Goal: Task Accomplishment & Management: Manage account settings

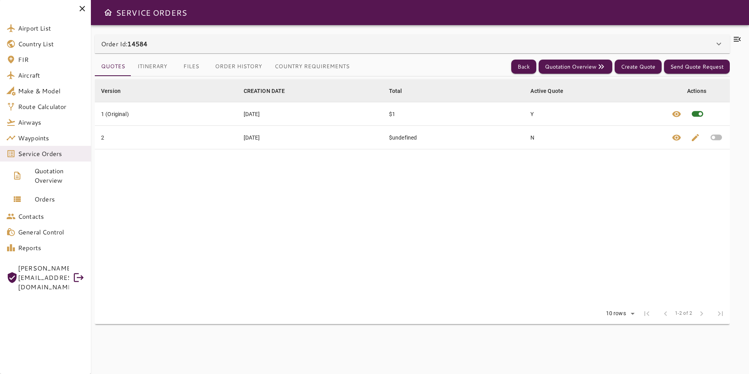
click at [738, 41] on icon at bounding box center [736, 39] width 7 height 5
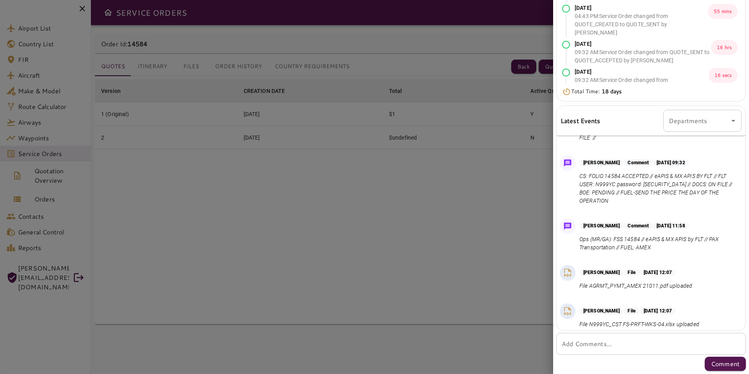
scroll to position [278, 0]
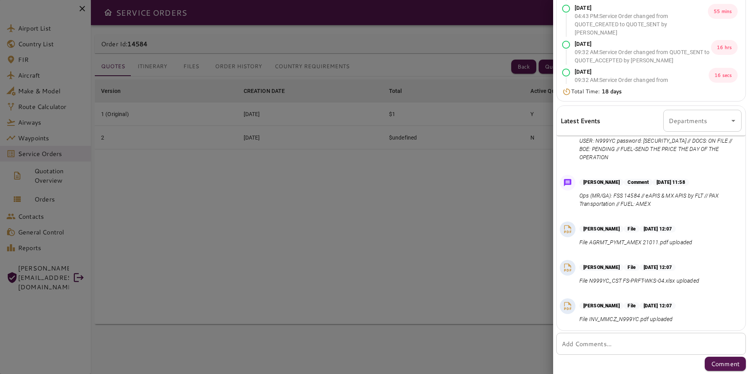
click at [678, 349] on div "* Add Comments..." at bounding box center [651, 343] width 190 height 22
click at [625, 348] on textarea "Add Comments..." at bounding box center [651, 343] width 179 height 9
paste textarea "**********"
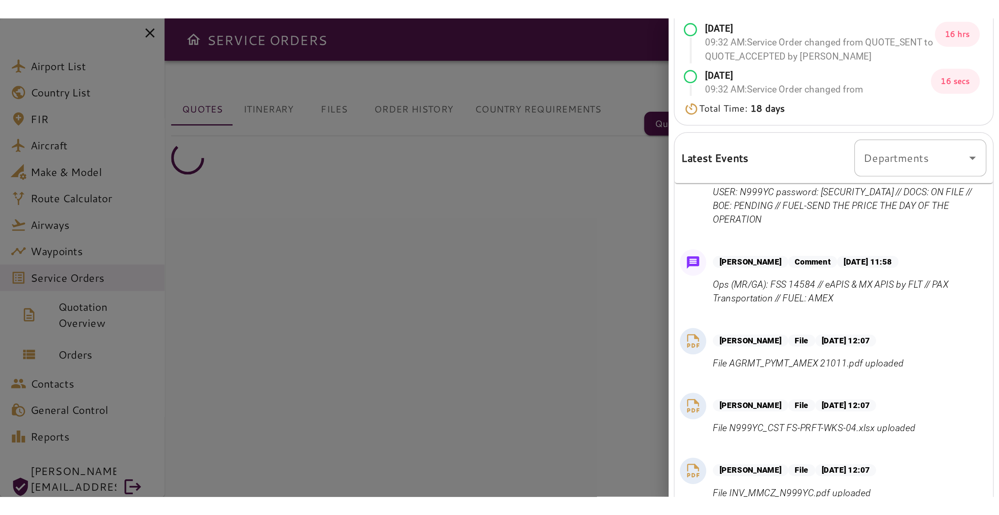
scroll to position [50, 0]
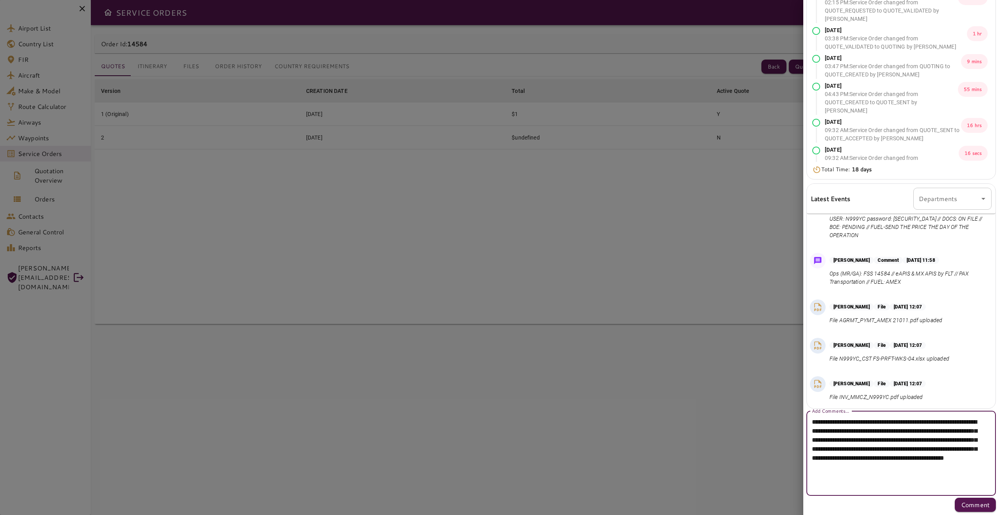
click at [748, 373] on textarea "**********" at bounding box center [898, 453] width 173 height 72
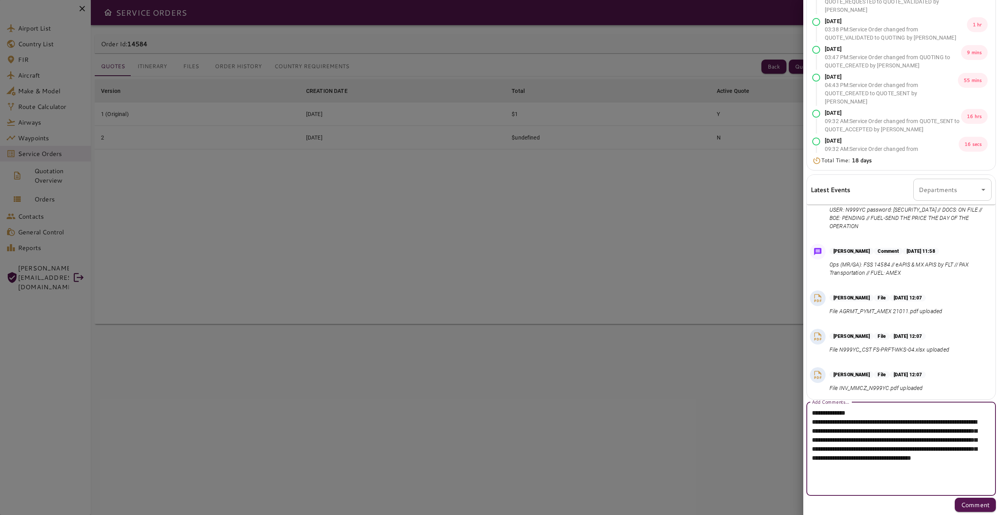
click at [748, 373] on textarea "**********" at bounding box center [898, 448] width 173 height 81
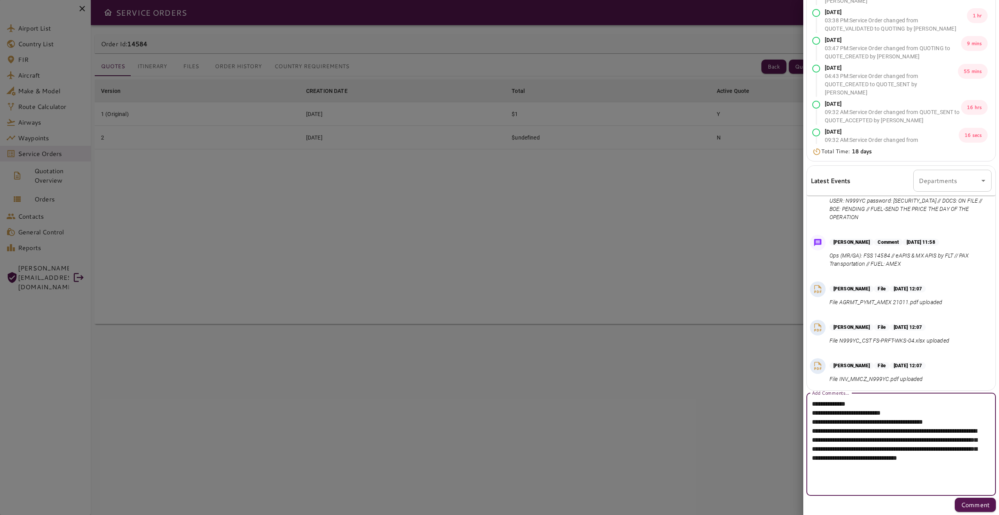
click at [748, 373] on textarea "**********" at bounding box center [898, 444] width 173 height 90
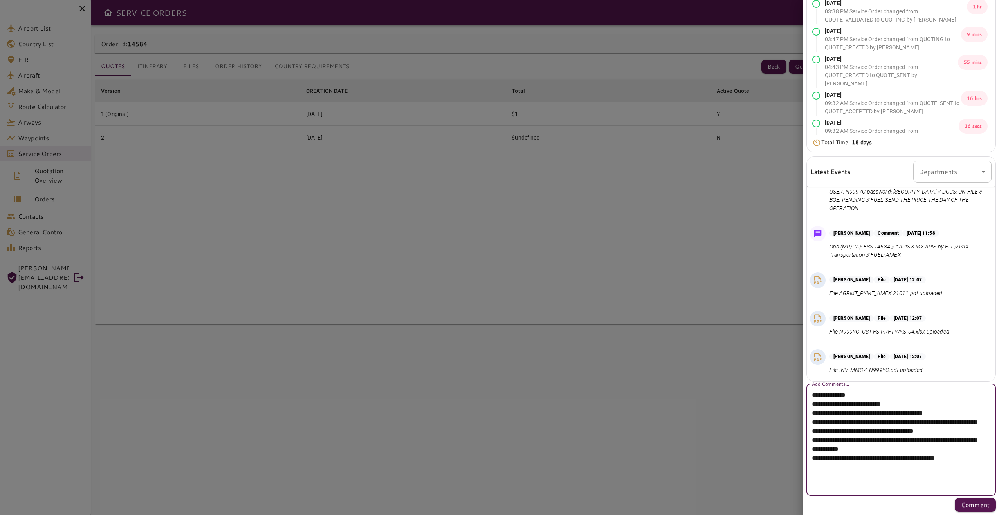
type textarea "**********"
click at [748, 373] on p "Comment" at bounding box center [975, 504] width 29 height 9
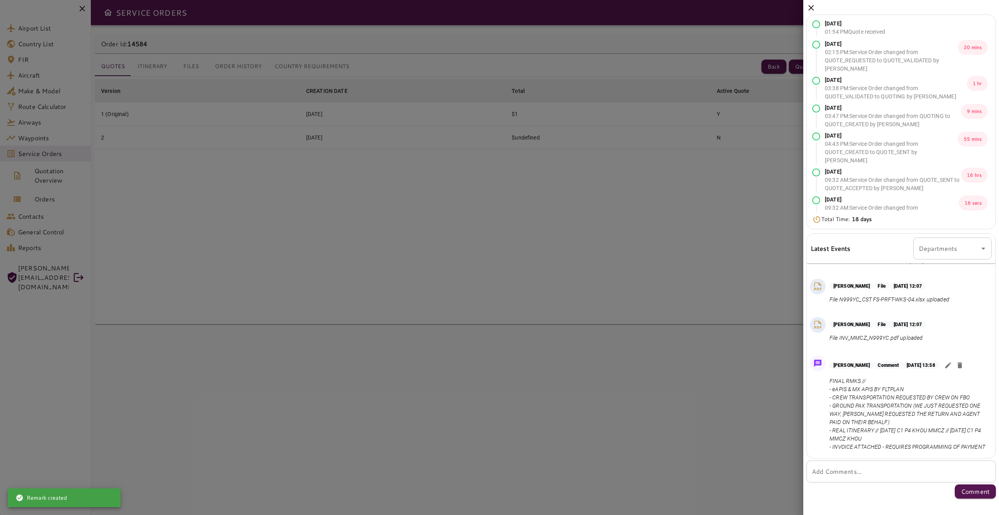
scroll to position [396, 0]
click at [653, 257] on div at bounding box center [499, 257] width 999 height 515
click at [748, 11] on icon at bounding box center [811, 7] width 9 height 9
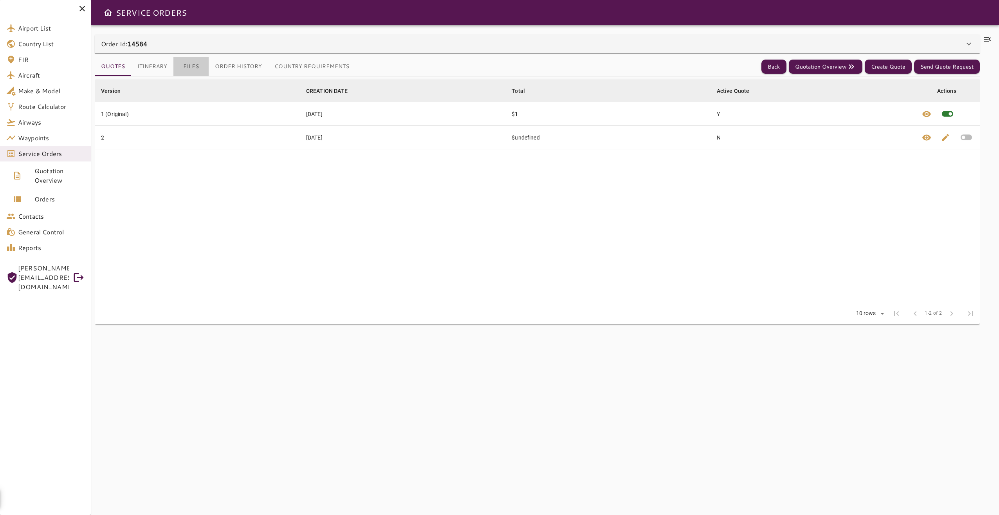
click at [187, 63] on button "Files" at bounding box center [190, 66] width 35 height 19
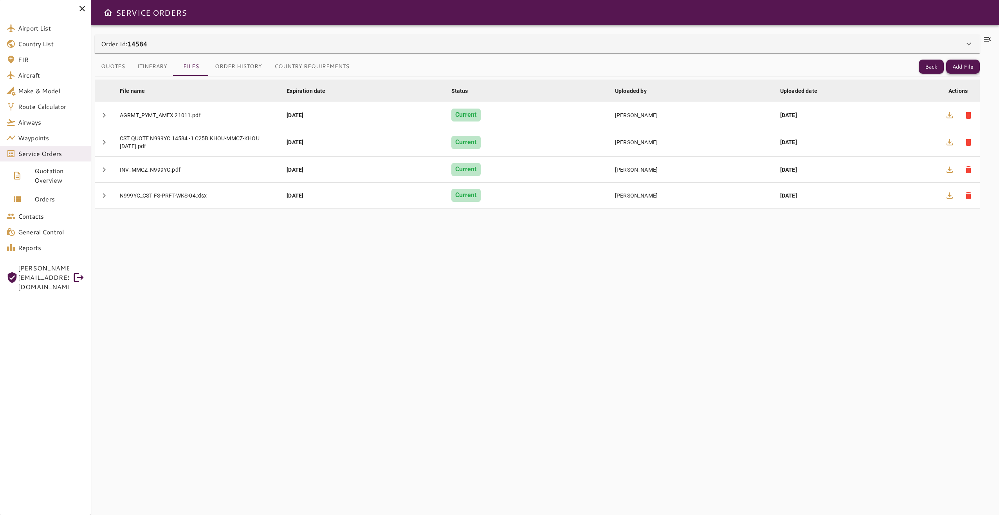
click at [748, 68] on button "Add File" at bounding box center [963, 67] width 34 height 14
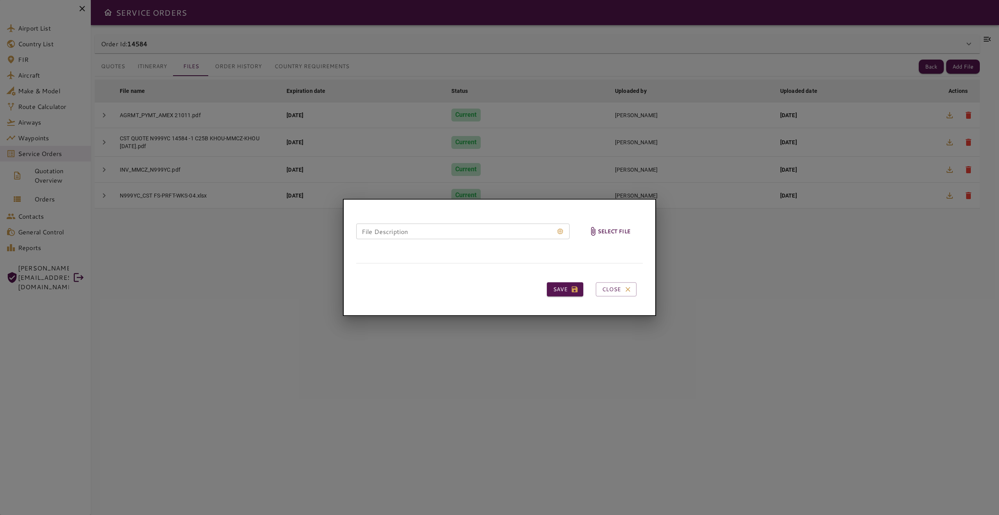
click at [611, 237] on span "Select file" at bounding box center [609, 231] width 48 height 38
click at [0, 0] on input "Select file" at bounding box center [0, 0] width 0 height 0
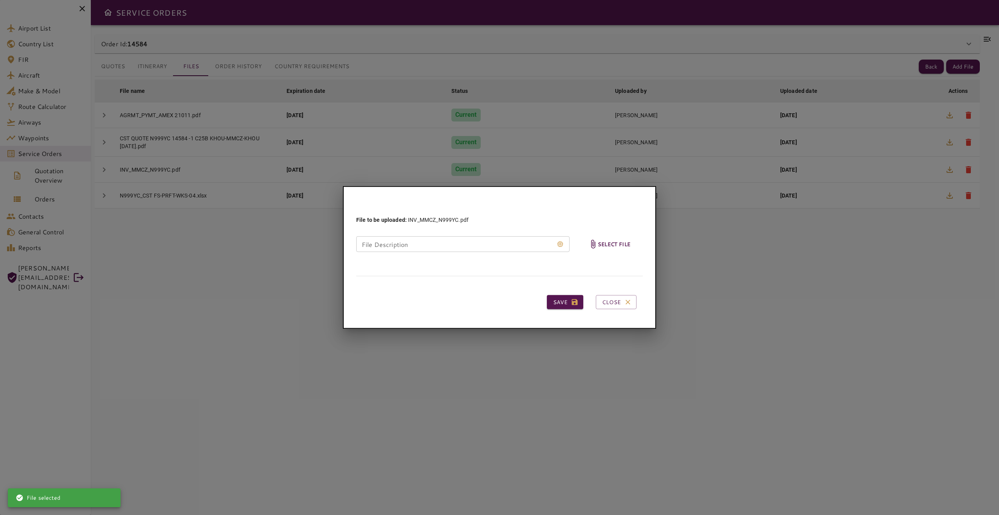
click at [625, 248] on span "Select file" at bounding box center [609, 244] width 48 height 38
click at [0, 0] on input "Select file" at bounding box center [0, 0] width 0 height 0
click at [619, 302] on button "Close" at bounding box center [616, 302] width 41 height 14
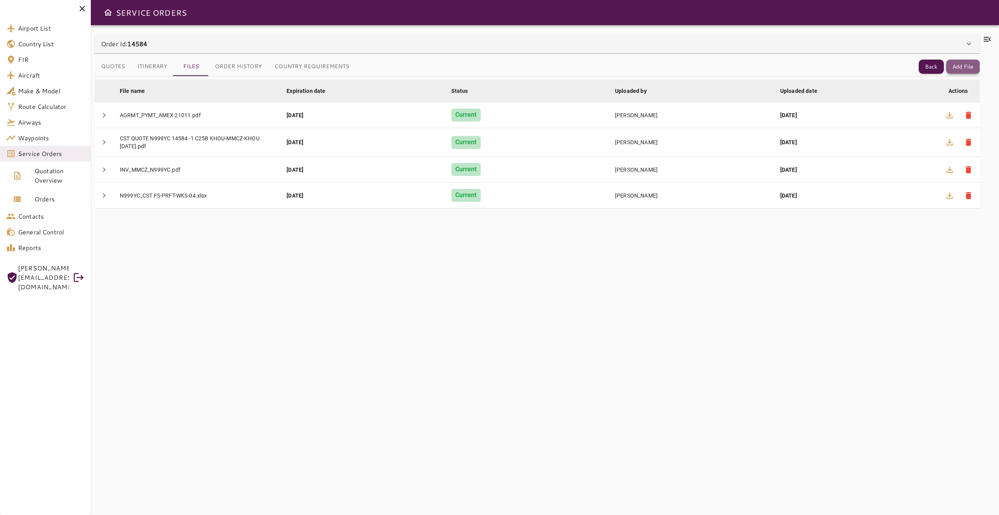
click at [748, 62] on button "Add File" at bounding box center [963, 67] width 34 height 14
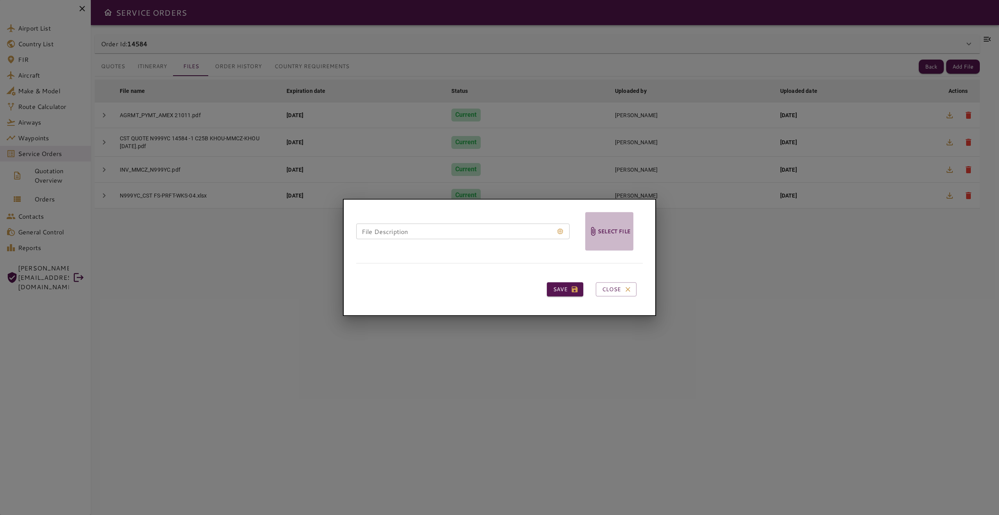
click at [623, 233] on h6 "Select file" at bounding box center [614, 231] width 33 height 9
click at [0, 0] on input "Select file" at bounding box center [0, 0] width 0 height 0
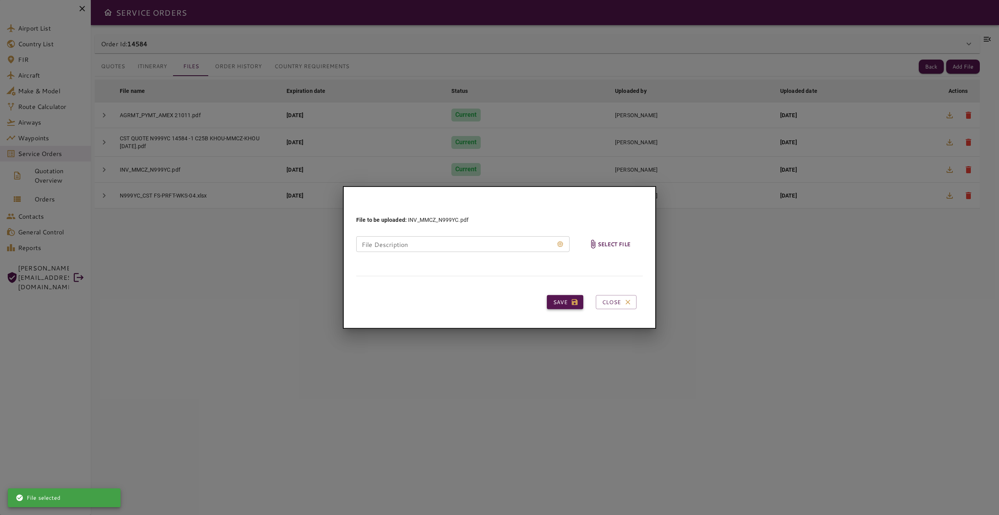
click at [557, 298] on button "Save" at bounding box center [565, 302] width 36 height 14
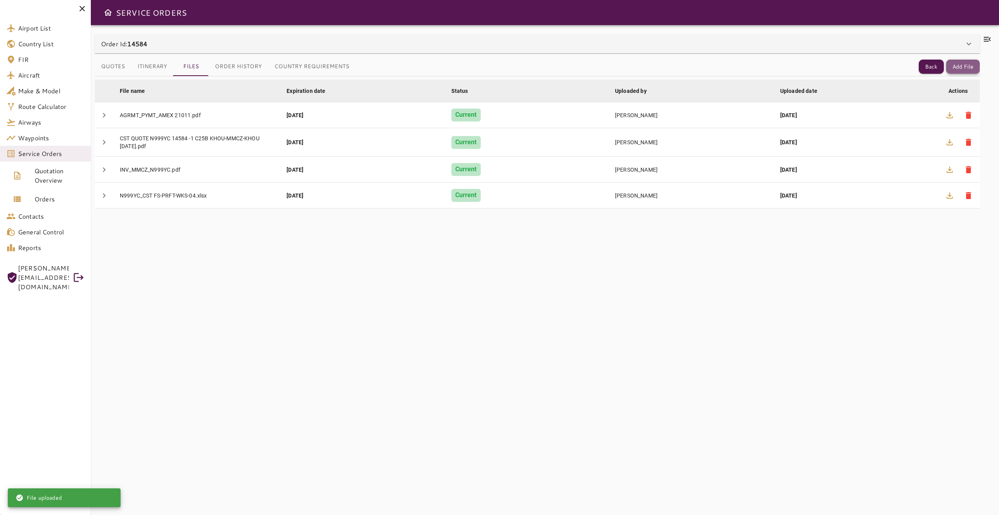
click at [748, 69] on button "Add File" at bounding box center [963, 67] width 34 height 14
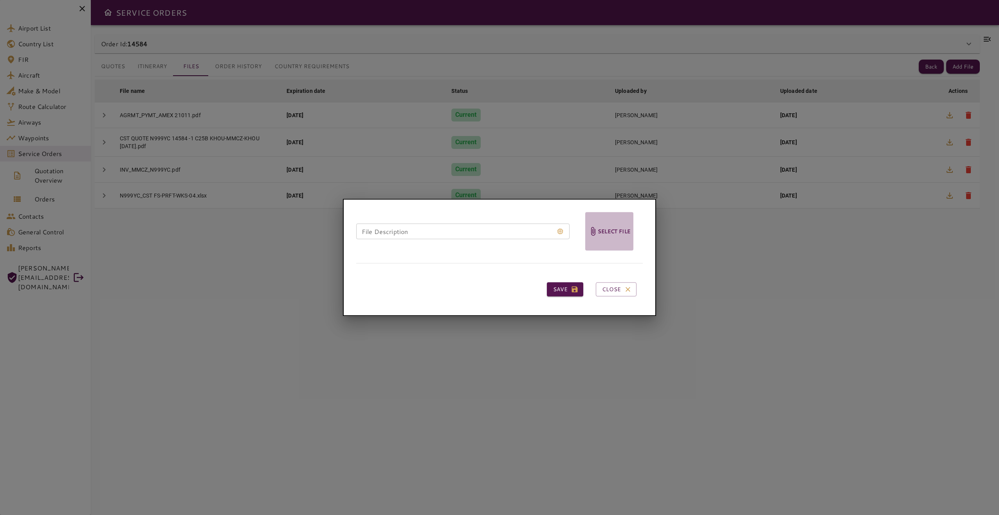
click at [609, 237] on span "Select file" at bounding box center [609, 231] width 48 height 38
click at [0, 0] on input "Select file" at bounding box center [0, 0] width 0 height 0
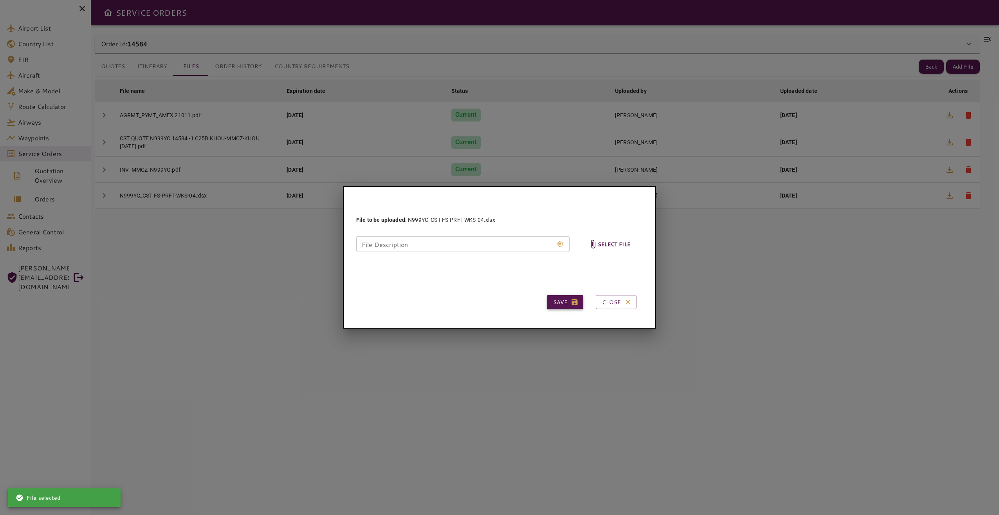
click at [559, 303] on button "Save" at bounding box center [565, 302] width 36 height 14
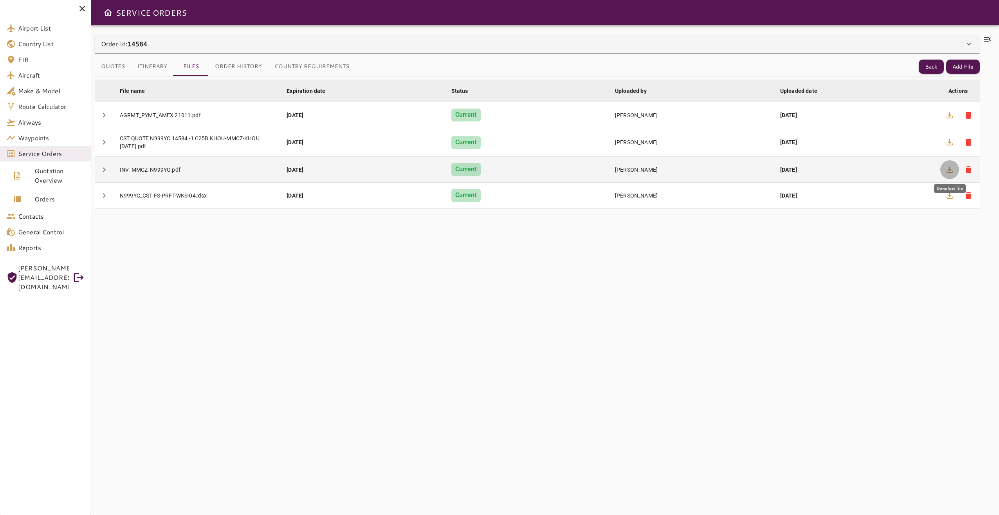
click at [748, 175] on button "button" at bounding box center [950, 169] width 19 height 19
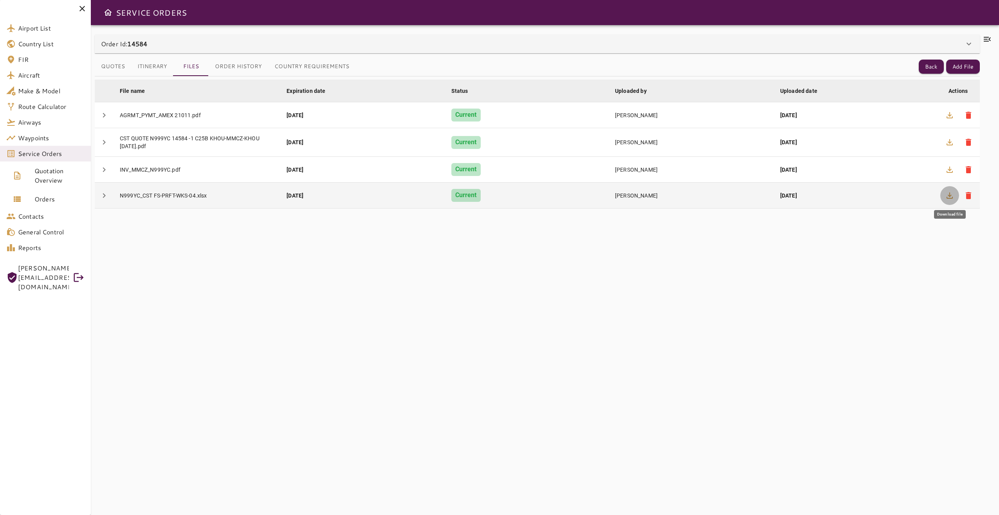
click at [748, 193] on icon "button" at bounding box center [949, 195] width 9 height 9
click at [748, 195] on icon "button" at bounding box center [949, 195] width 9 height 9
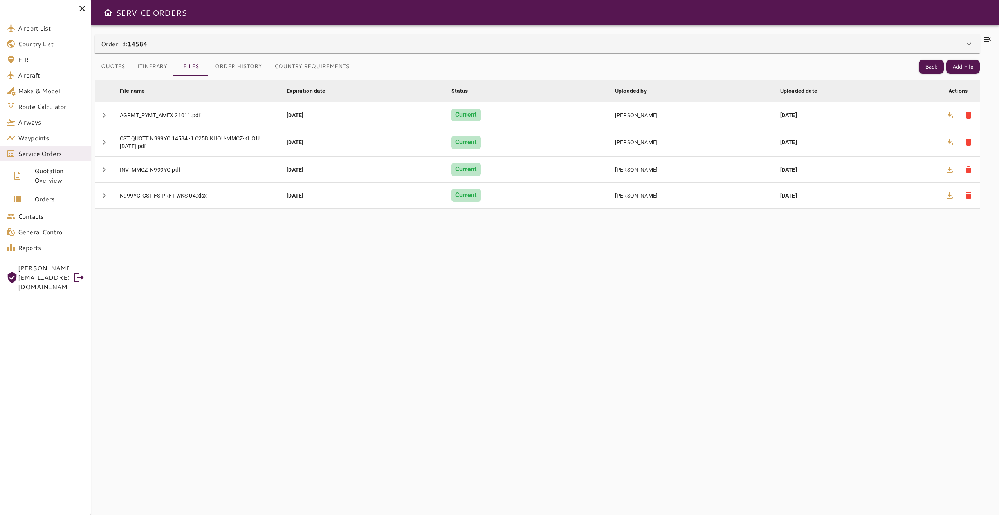
click at [748, 39] on icon at bounding box center [987, 39] width 7 height 5
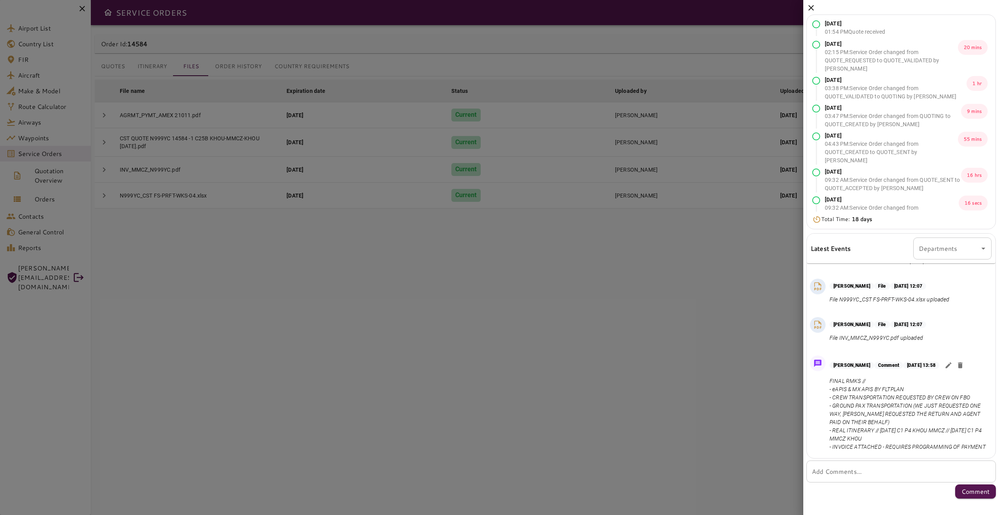
scroll to position [398, 0]
click at [453, 354] on div at bounding box center [499, 257] width 999 height 515
click at [748, 8] on icon at bounding box center [811, 7] width 9 height 9
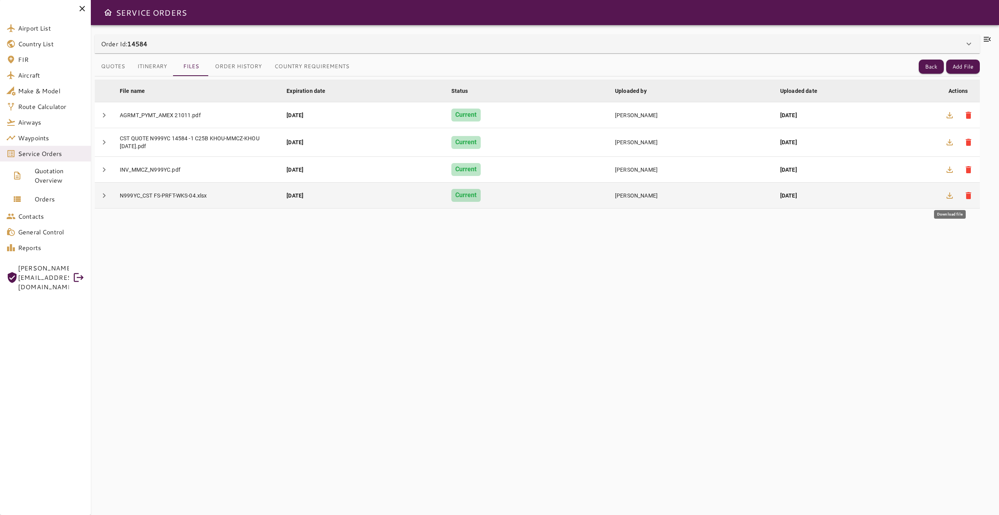
click at [748, 193] on icon "button" at bounding box center [949, 195] width 9 height 9
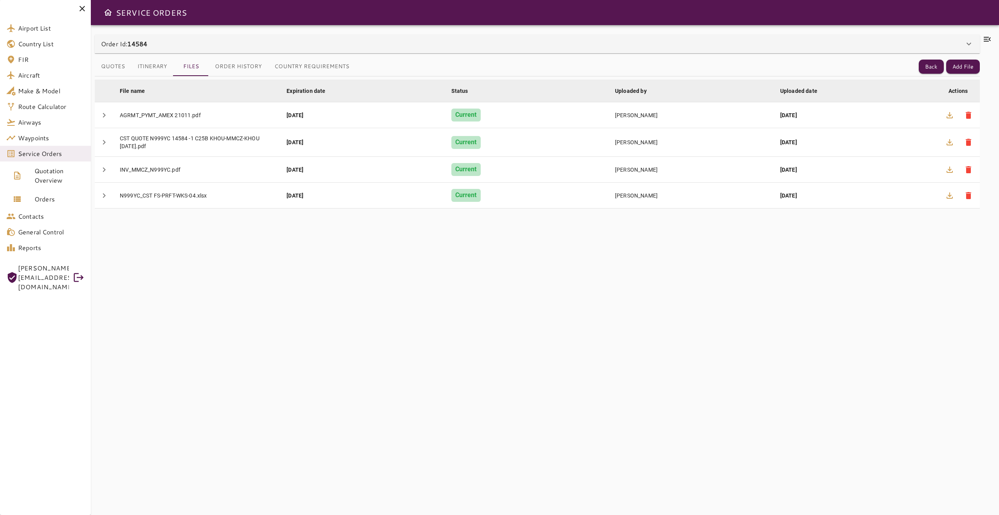
click at [748, 276] on div "File name arrow_downward Expiration date arrow_downward Status arrow_downward U…" at bounding box center [537, 290] width 885 height 429
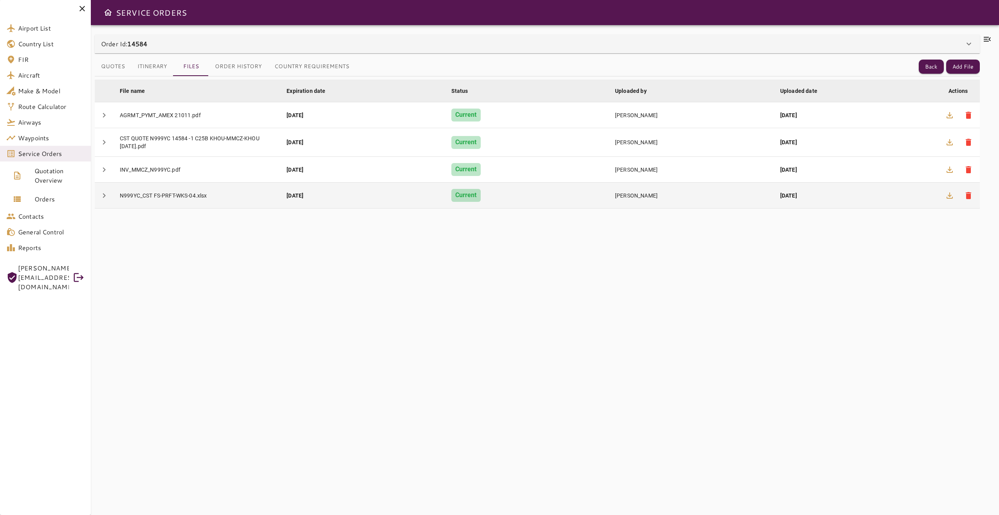
click at [748, 196] on div "[DATE]" at bounding box center [856, 195] width 152 height 8
click at [748, 191] on icon "button" at bounding box center [949, 195] width 9 height 9
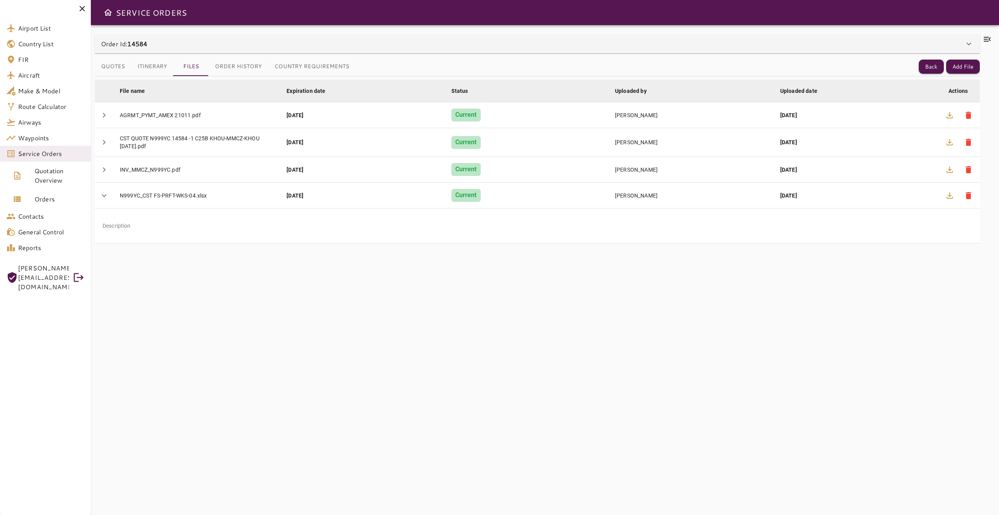
click at [748, 33] on div "**********" at bounding box center [545, 270] width 909 height 490
click at [748, 37] on icon at bounding box center [987, 39] width 7 height 5
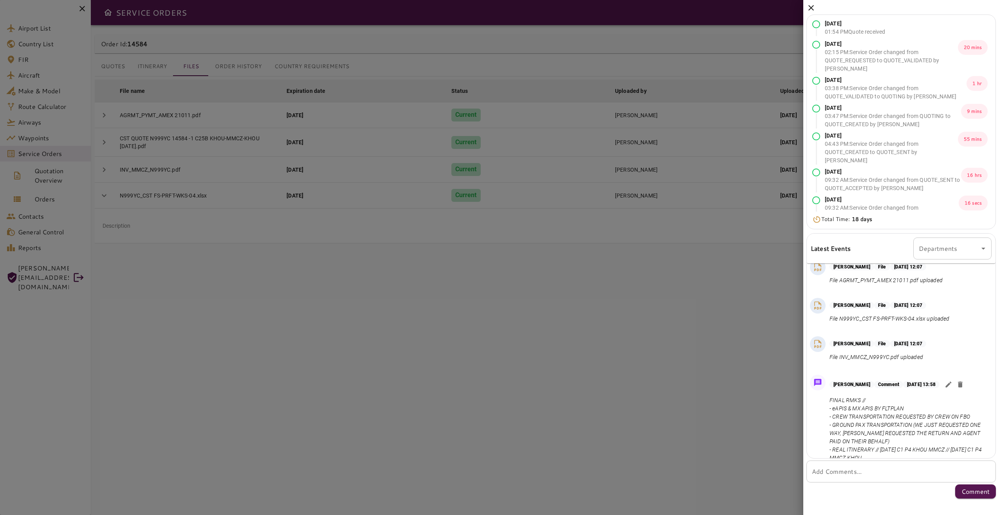
scroll to position [398, 0]
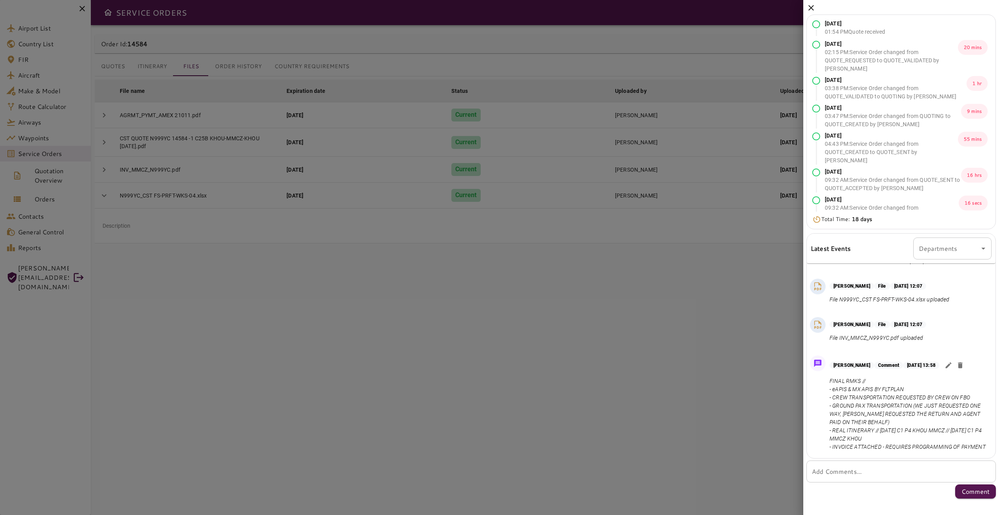
click at [582, 371] on div at bounding box center [499, 257] width 999 height 515
click at [678, 286] on div at bounding box center [499, 257] width 999 height 515
click at [748, 5] on icon at bounding box center [811, 7] width 9 height 9
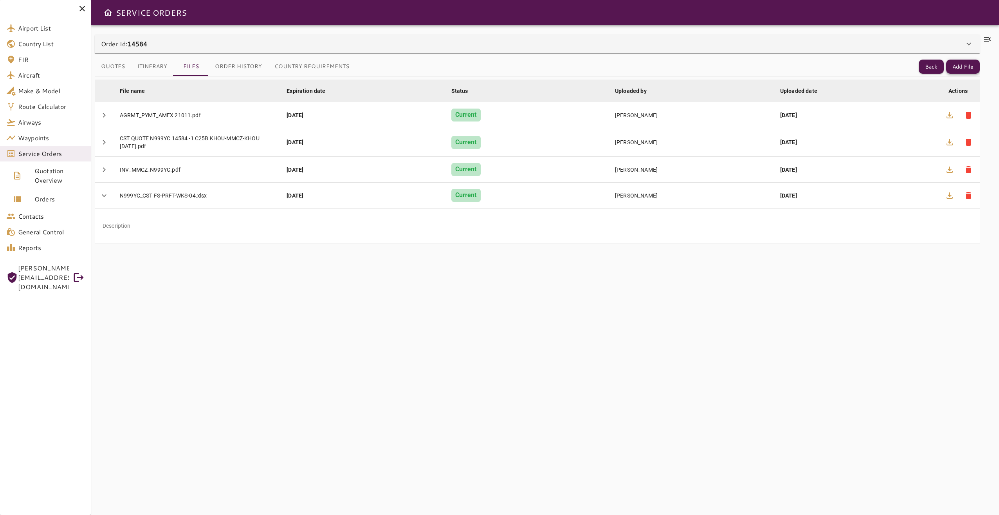
click at [748, 70] on button "Add File" at bounding box center [963, 67] width 34 height 14
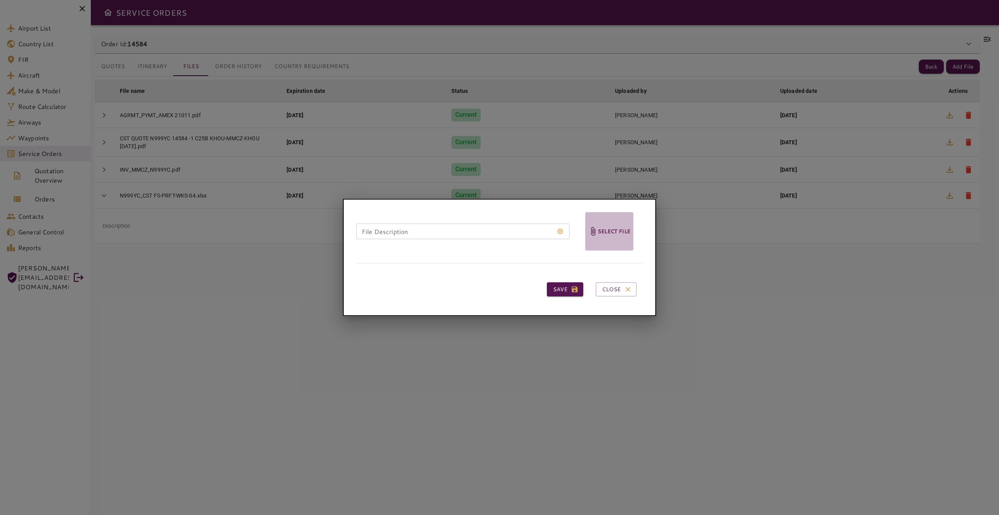
click at [604, 244] on span "Select file" at bounding box center [609, 231] width 48 height 38
click at [0, 0] on input "Select file" at bounding box center [0, 0] width 0 height 0
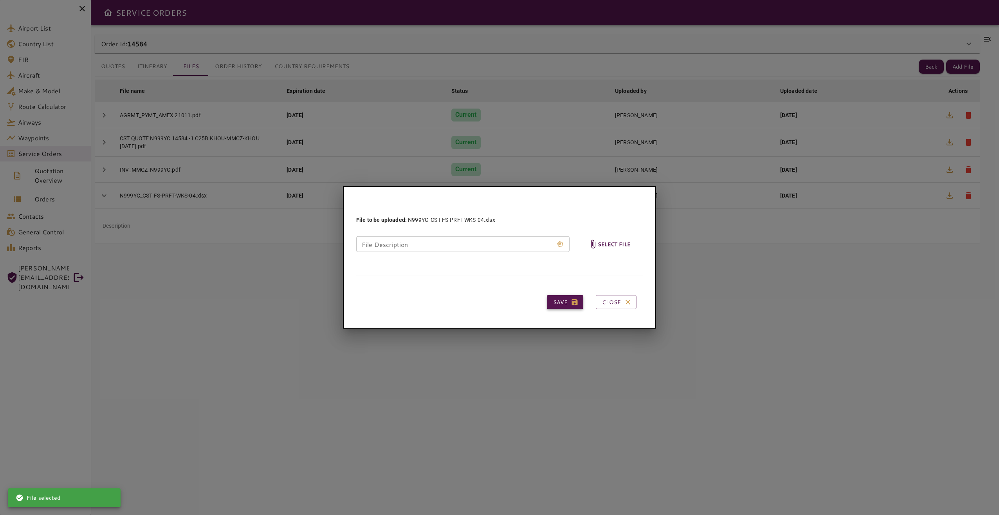
click at [562, 300] on button "Save" at bounding box center [565, 302] width 36 height 14
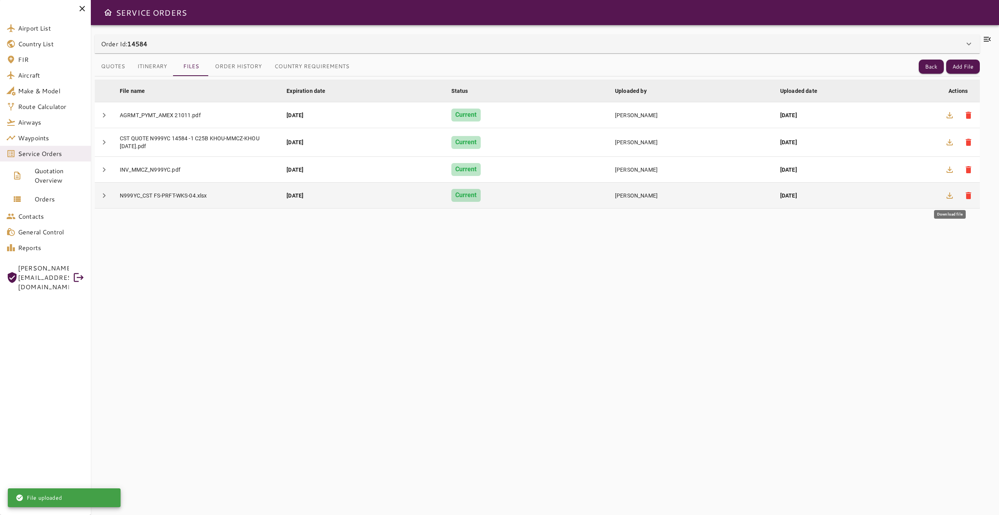
click at [748, 196] on icon "button" at bounding box center [950, 195] width 6 height 6
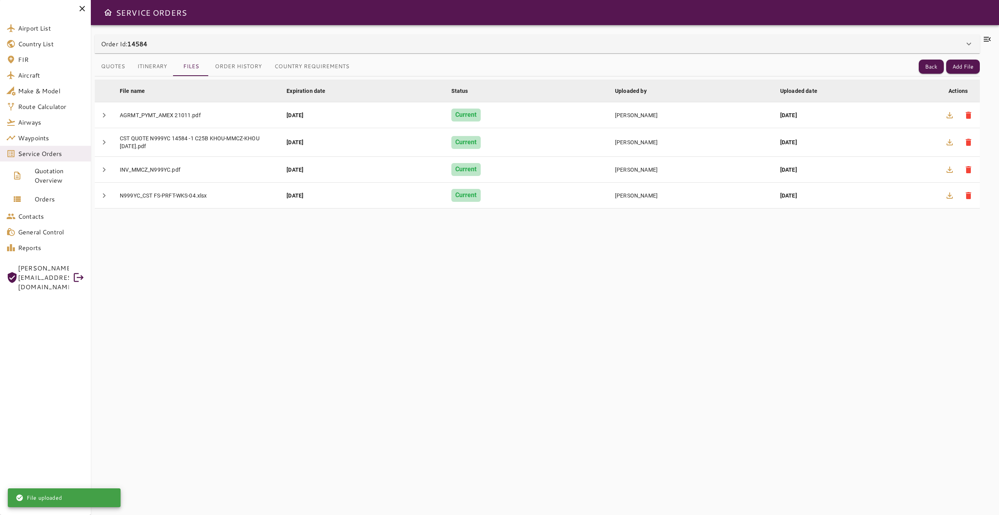
click at [748, 36] on icon at bounding box center [987, 38] width 9 height 9
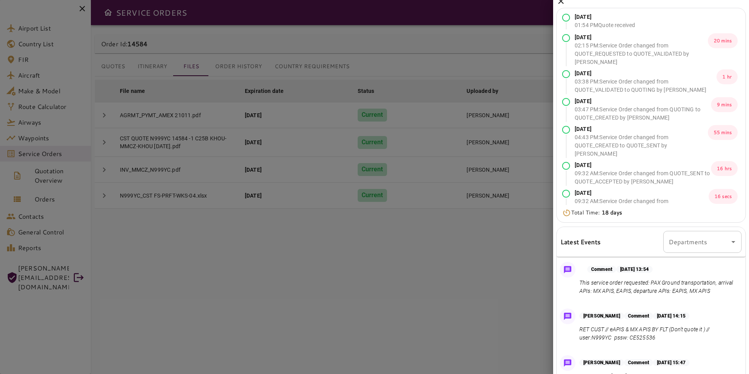
scroll to position [0, 0]
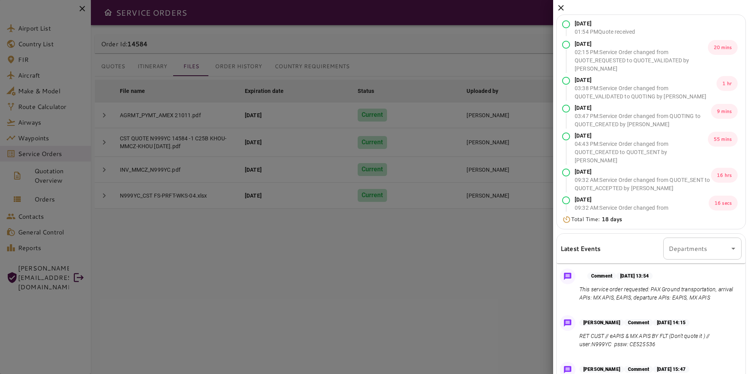
click at [562, 9] on icon at bounding box center [560, 7] width 9 height 9
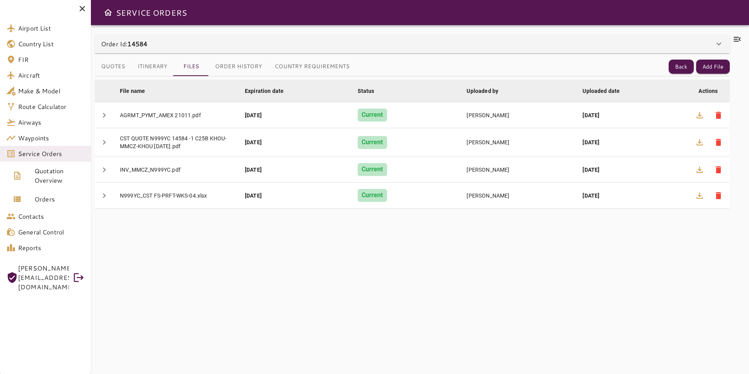
click at [732, 38] on div at bounding box center [737, 199] width 15 height 330
click at [734, 41] on icon at bounding box center [736, 39] width 7 height 5
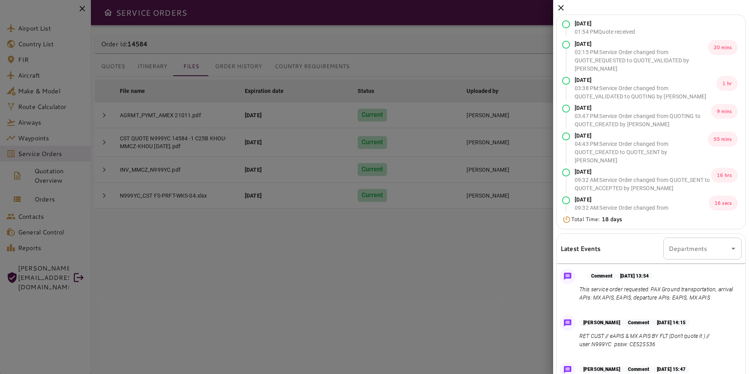
click at [560, 8] on icon at bounding box center [560, 7] width 5 height 5
